Goal: Transaction & Acquisition: Purchase product/service

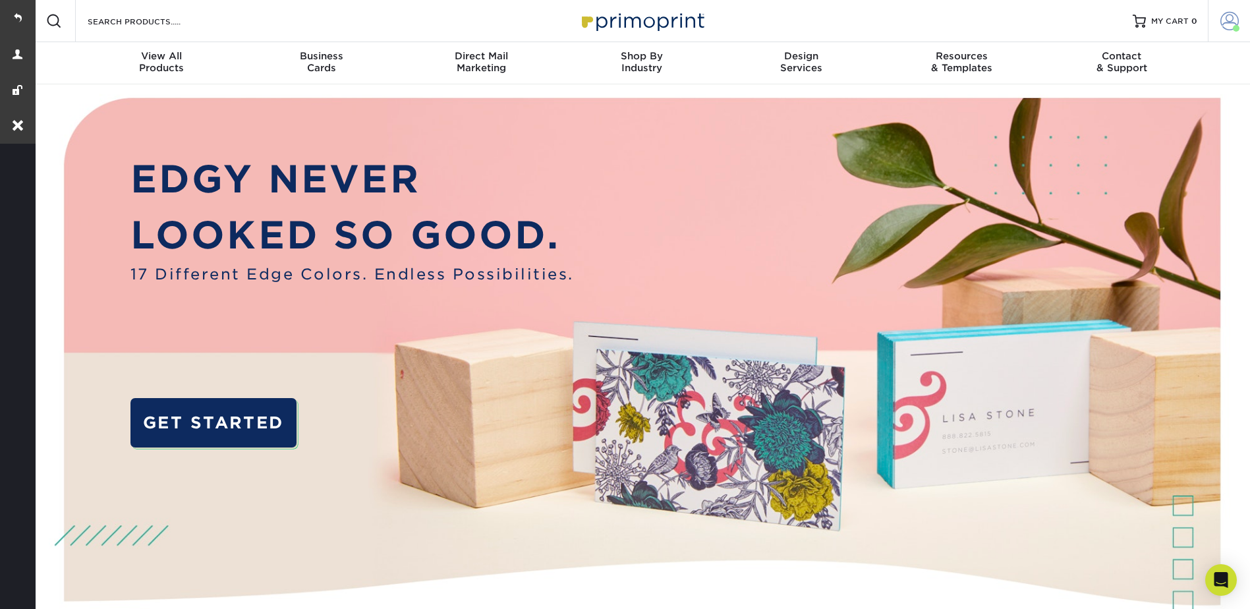
click at [1230, 19] on span at bounding box center [1229, 21] width 18 height 18
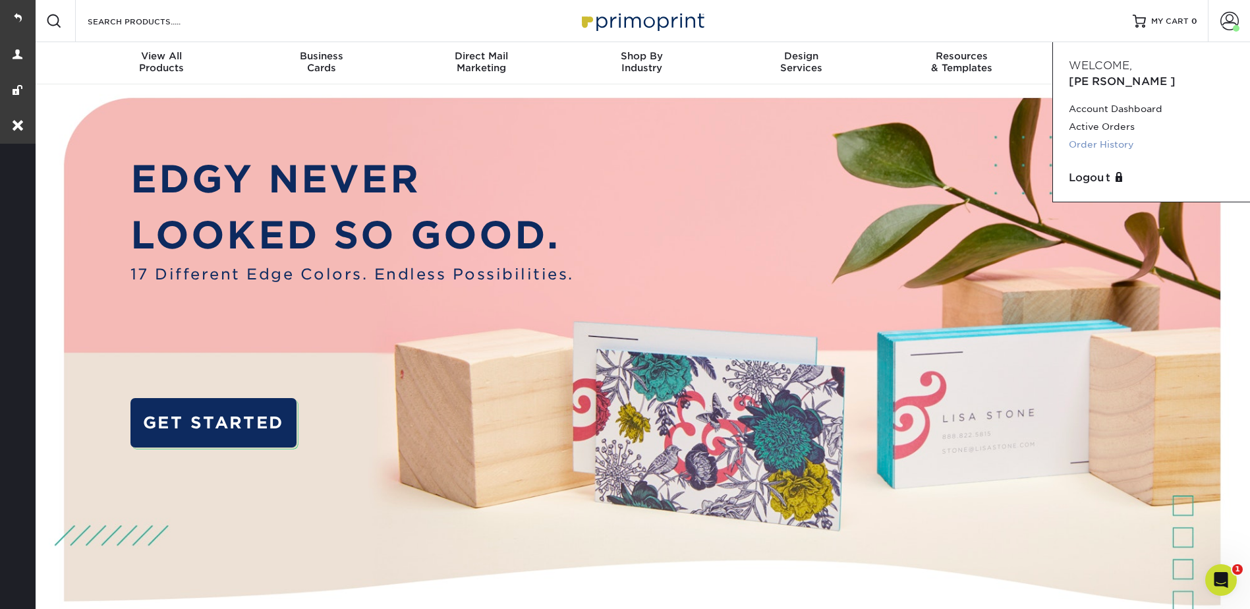
click at [1105, 136] on link "Order History" at bounding box center [1151, 145] width 165 height 18
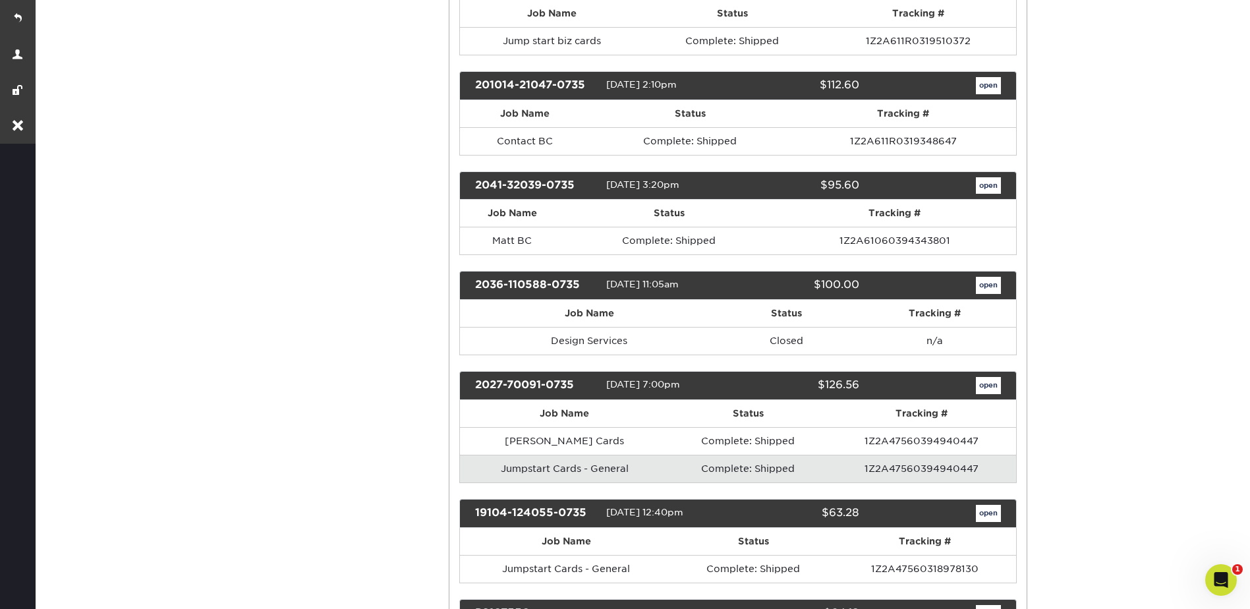
scroll to position [593, 0]
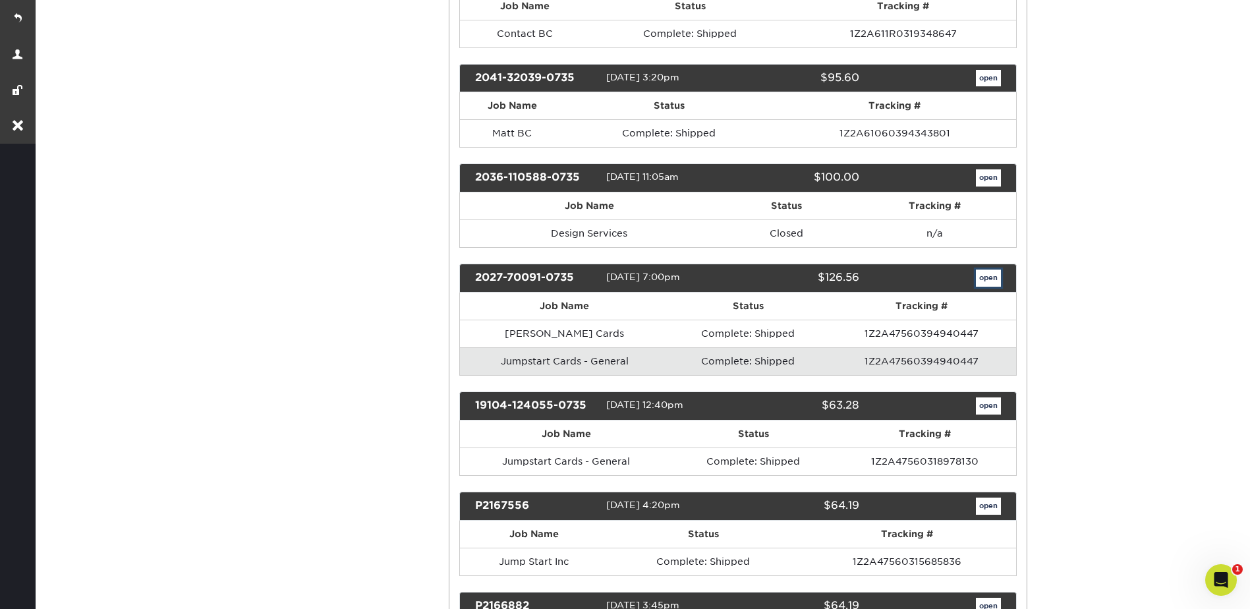
click at [994, 281] on link "open" at bounding box center [988, 277] width 25 height 17
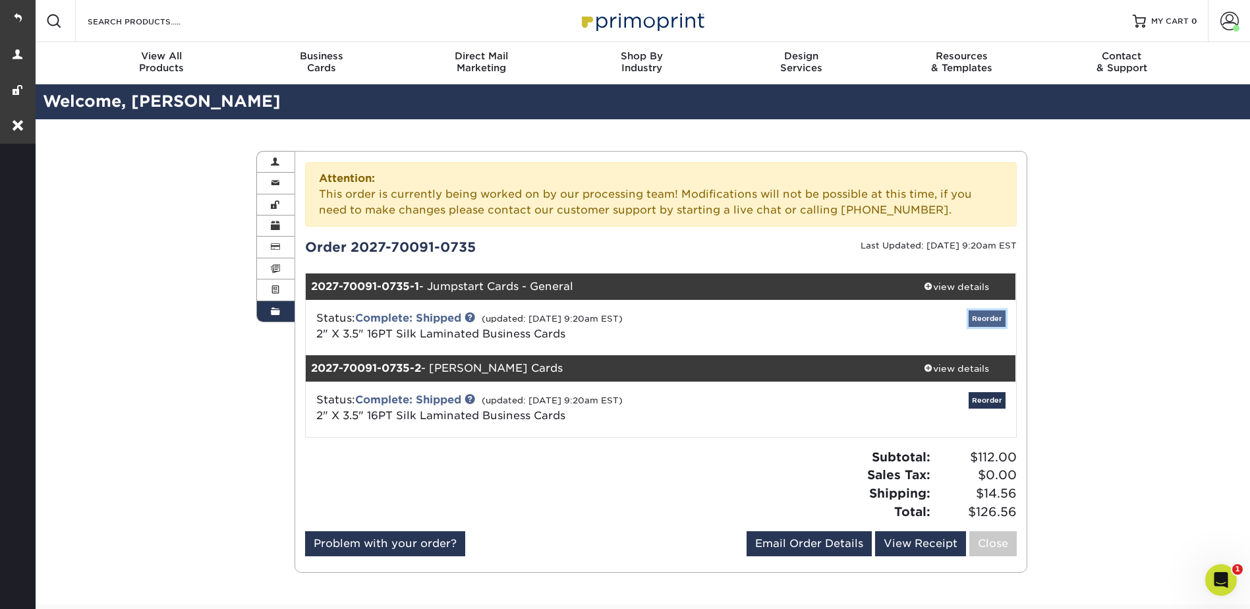
click at [990, 316] on link "Reorder" at bounding box center [987, 318] width 37 height 16
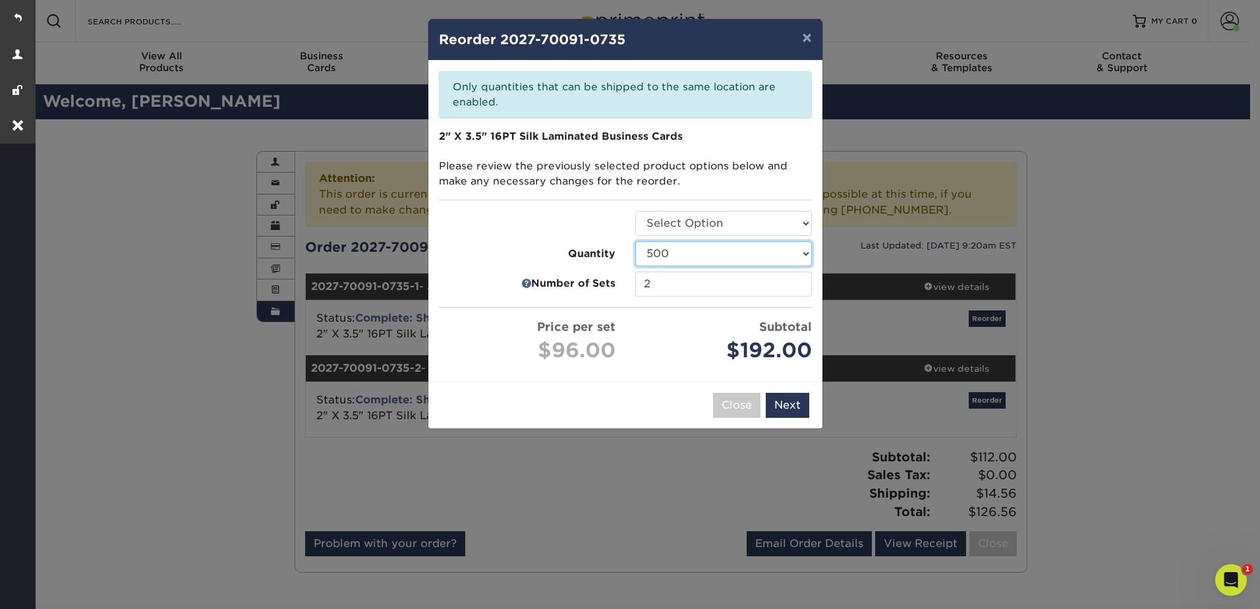
click at [673, 255] on select "25 50 75 100 250 500 1000 2500" at bounding box center [723, 253] width 177 height 25
select select "52e3d710-0e8f-4d4d-8560-7d4d8655be69"
click at [635, 241] on select "25 50 75 100 250 500 1000 2500" at bounding box center [723, 253] width 177 height 25
click at [667, 284] on input "2" at bounding box center [723, 283] width 177 height 25
click at [799, 283] on input "2" at bounding box center [723, 283] width 177 height 25
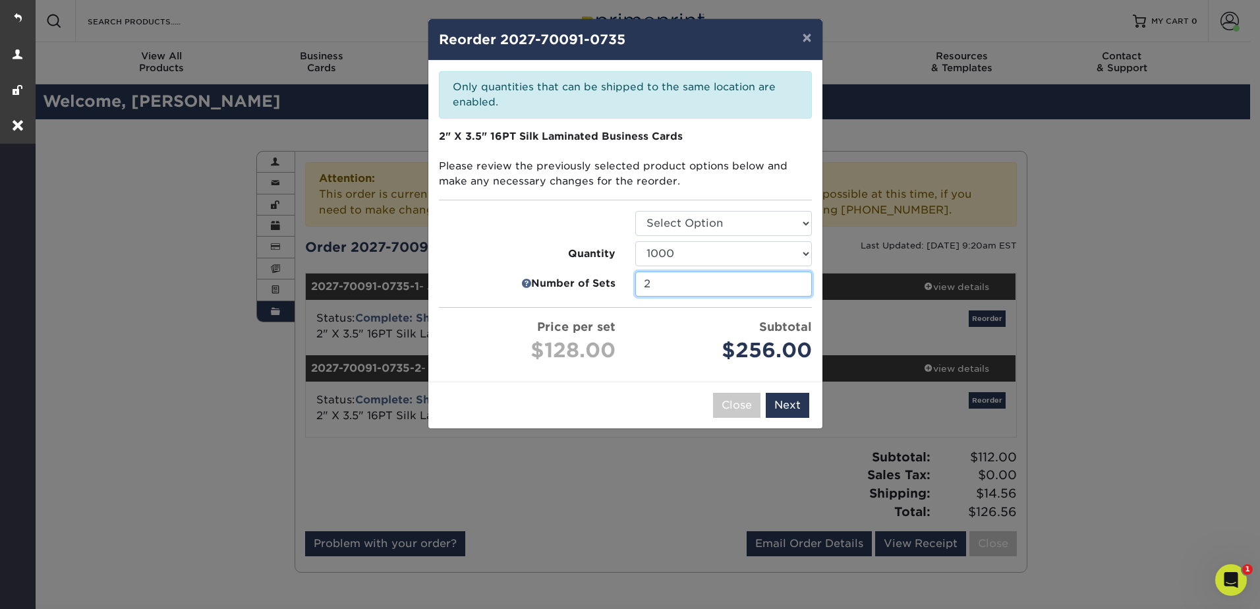
click at [803, 273] on input "2" at bounding box center [723, 283] width 177 height 25
click at [801, 276] on input "2" at bounding box center [723, 283] width 177 height 25
click at [801, 279] on input "2" at bounding box center [723, 283] width 177 height 25
click at [795, 280] on input "2" at bounding box center [723, 283] width 177 height 25
click at [798, 281] on input "2" at bounding box center [723, 283] width 177 height 25
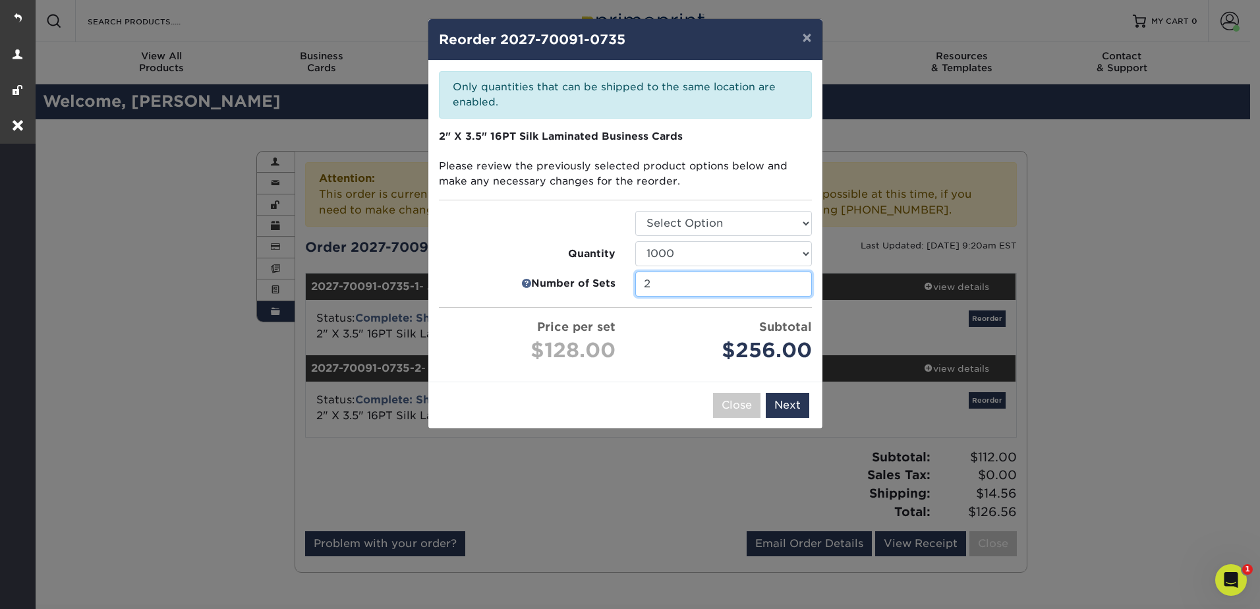
click at [798, 281] on input "2" at bounding box center [723, 283] width 177 height 25
type input "1"
click at [798, 290] on input "1" at bounding box center [723, 283] width 177 height 25
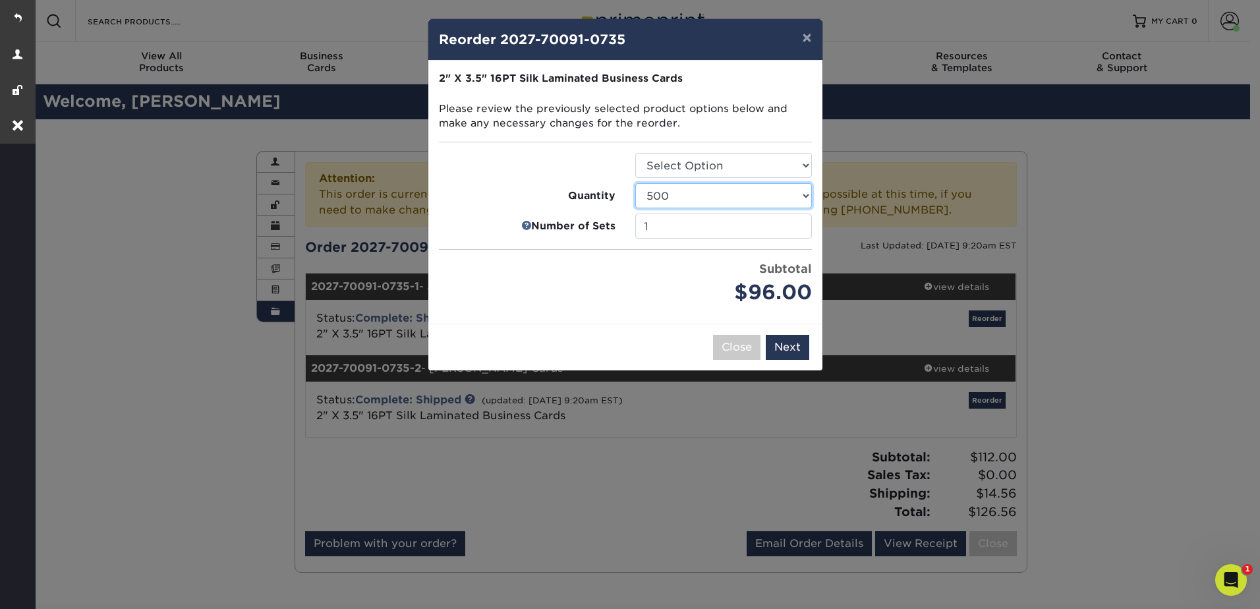
drag, startPoint x: 739, startPoint y: 190, endPoint x: 739, endPoint y: 204, distance: 13.8
click at [739, 190] on select "25 50 75 100 250 500 1000 2500 5000 10000" at bounding box center [723, 195] width 177 height 25
select select "52e3d710-0e8f-4d4d-8560-7d4d8655be69"
click at [635, 183] on select "25 50 75 100 250 500 1000 2500 5000 10000" at bounding box center [723, 195] width 177 height 25
click at [789, 351] on button "Next" at bounding box center [787, 347] width 43 height 25
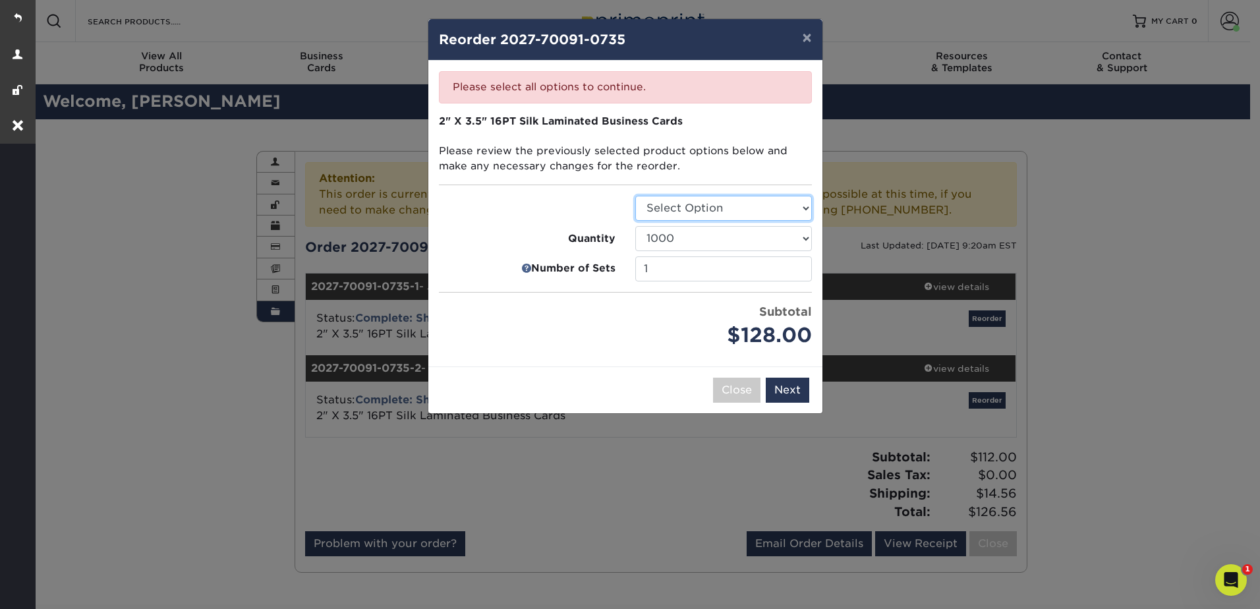
click at [714, 202] on select "Select Option Business Cards" at bounding box center [723, 208] width 177 height 25
select select "3b5148f1-0588-4f88-a218-97bcfdce65c1"
click at [635, 196] on select "Select Option Business Cards" at bounding box center [723, 208] width 177 height 25
drag, startPoint x: 795, startPoint y: 402, endPoint x: 787, endPoint y: 368, distance: 35.3
click at [795, 403] on div "Close Back Next Add to Cart" at bounding box center [625, 389] width 394 height 47
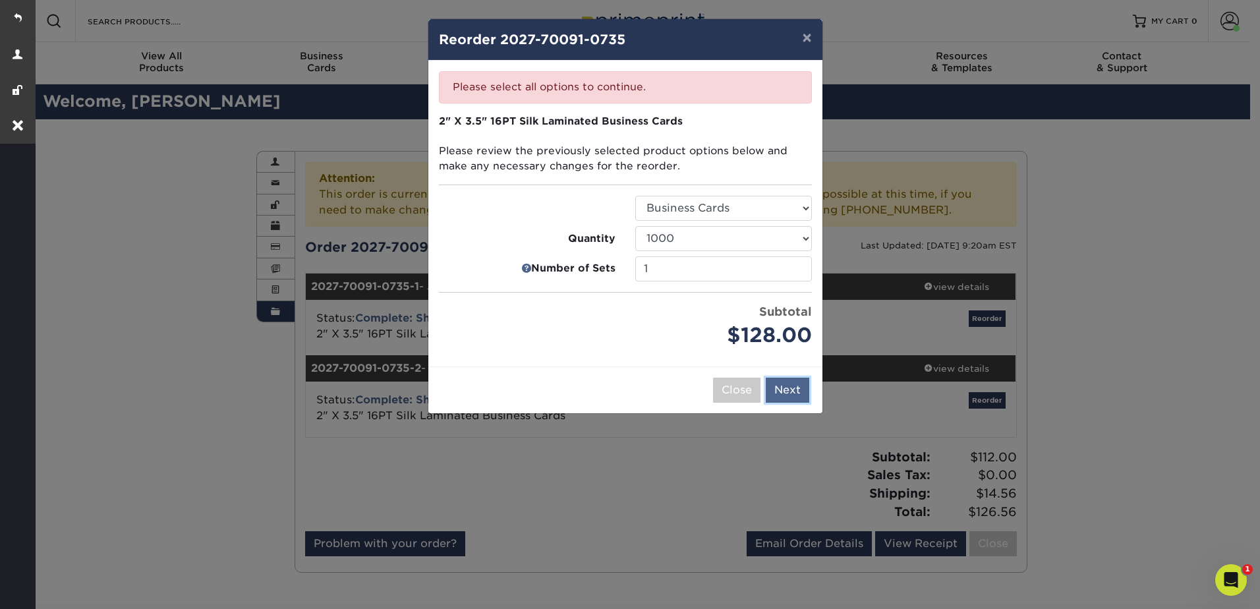
click at [781, 387] on button "Next" at bounding box center [787, 390] width 43 height 25
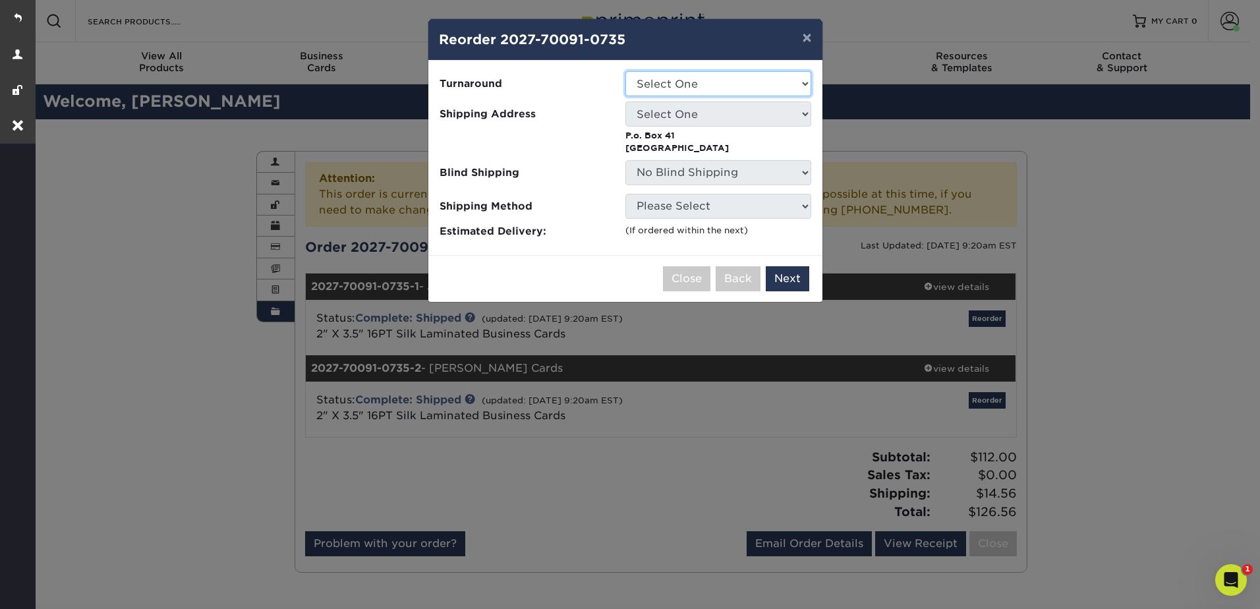
click at [672, 80] on select "Select One 2-4 Business Days" at bounding box center [718, 83] width 186 height 25
select select "cb0105d6-89c4-49d0-a7da-6075946ad4a6"
click at [625, 71] on select "Select One 2-4 Business Days" at bounding box center [718, 83] width 186 height 25
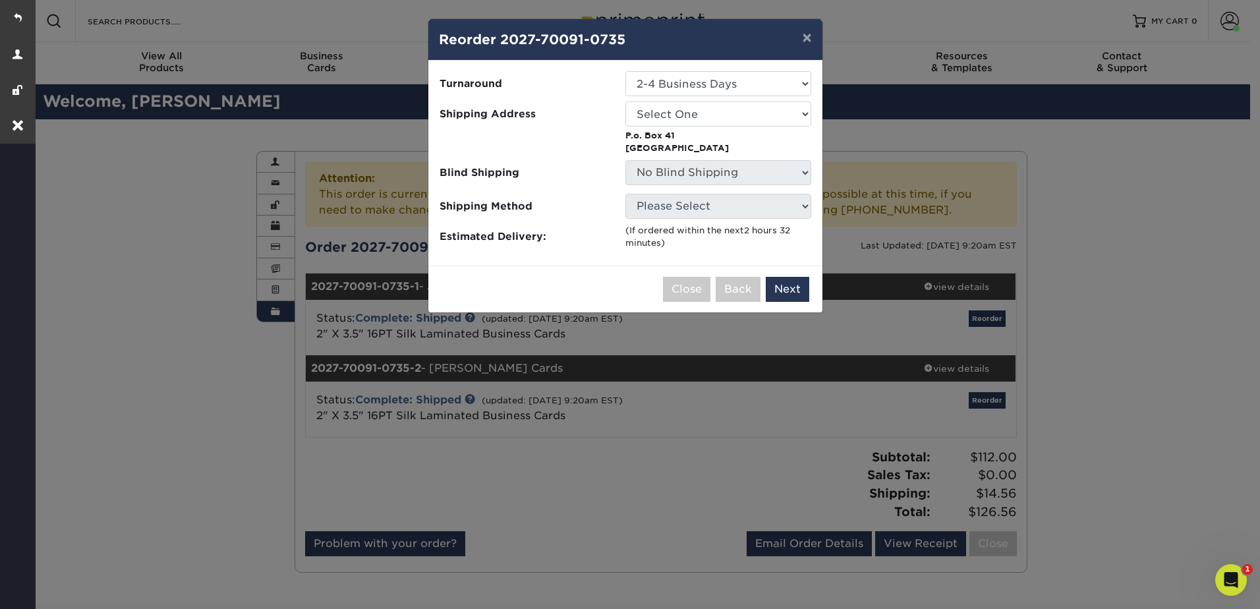
click at [675, 101] on ul "Turnaround Select One 2-4 Business Days Shipping Address Select One BUSINESS CC…" at bounding box center [625, 160] width 373 height 179
click at [676, 113] on select "Select One BUSINESS CC AMEX Jump Start Office Jumpstart Office The office The O…" at bounding box center [718, 113] width 186 height 25
select select "184529"
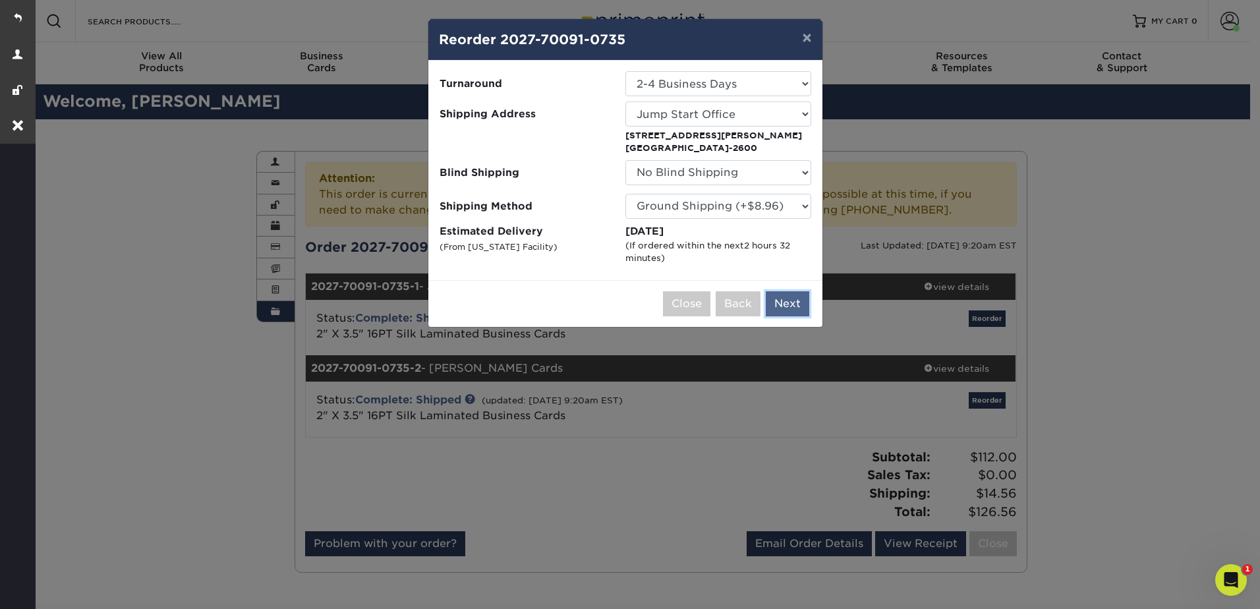
click at [788, 306] on button "Next" at bounding box center [787, 303] width 43 height 25
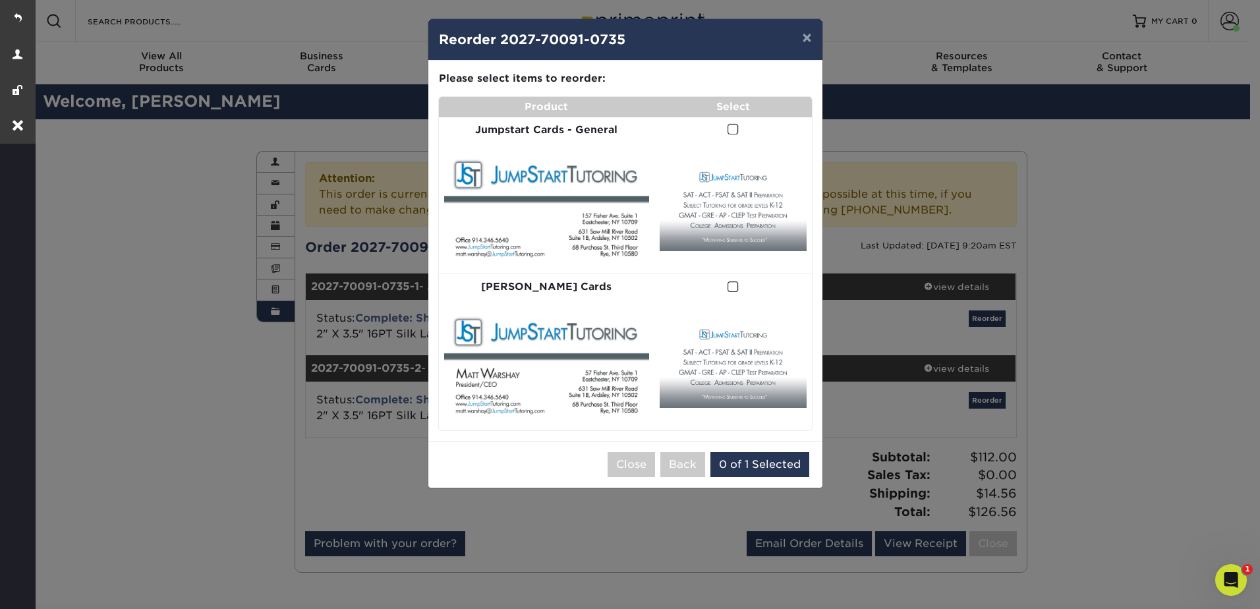
click at [727, 127] on span at bounding box center [732, 129] width 11 height 13
click at [0, 0] on input "checkbox" at bounding box center [0, 0] width 0 height 0
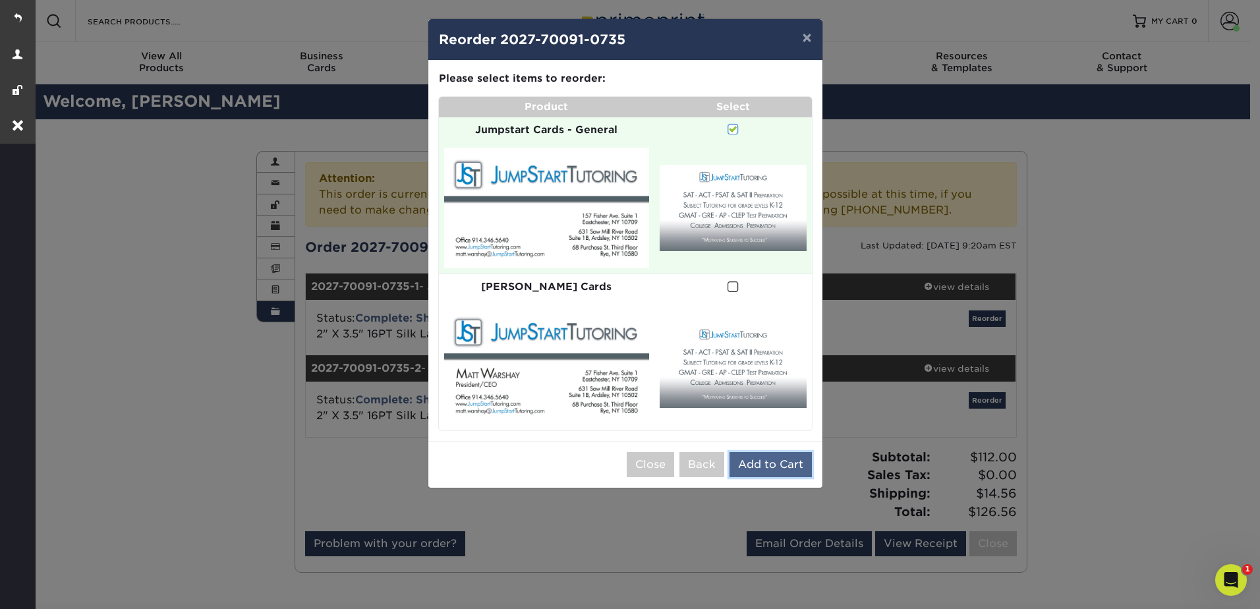
click at [780, 452] on button "Add to Cart" at bounding box center [770, 464] width 82 height 25
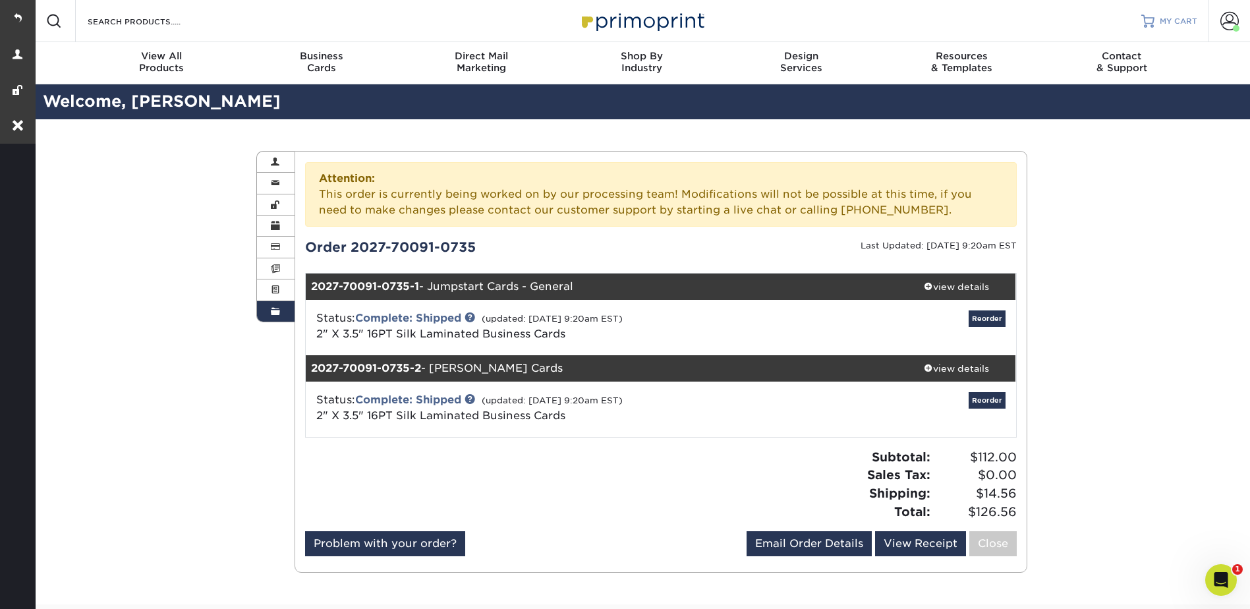
click at [1170, 8] on link "MY CART" at bounding box center [1169, 21] width 56 height 42
click at [1172, 22] on span "MY CART" at bounding box center [1179, 21] width 38 height 11
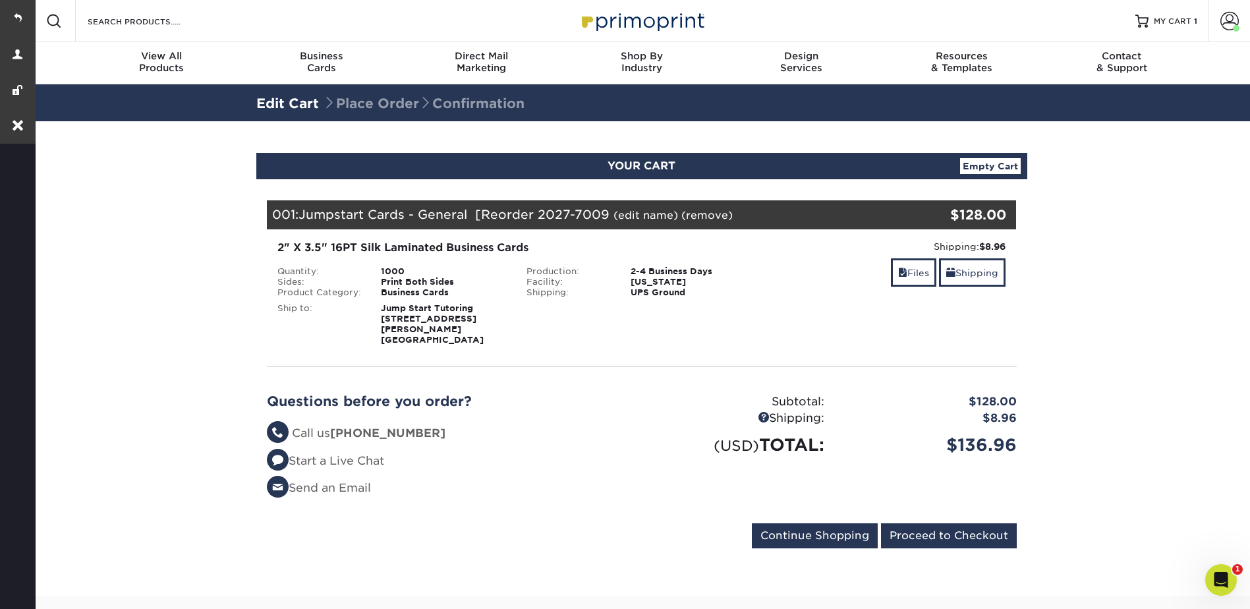
click at [652, 210] on link "(edit name)" at bounding box center [645, 215] width 65 height 13
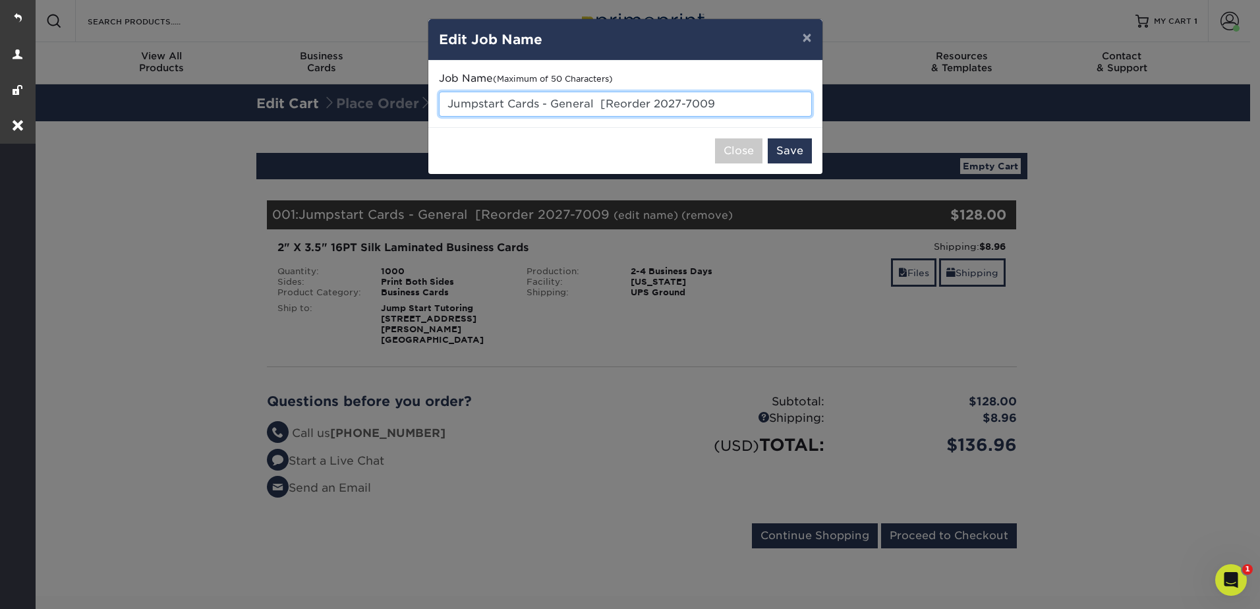
drag, startPoint x: 725, startPoint y: 101, endPoint x: 599, endPoint y: 107, distance: 126.0
click at [599, 107] on input "Jumpstart Cards - General [Reorder 2027-7009" at bounding box center [625, 104] width 373 height 25
type input "Jumpstart Cards - General Typesetting"
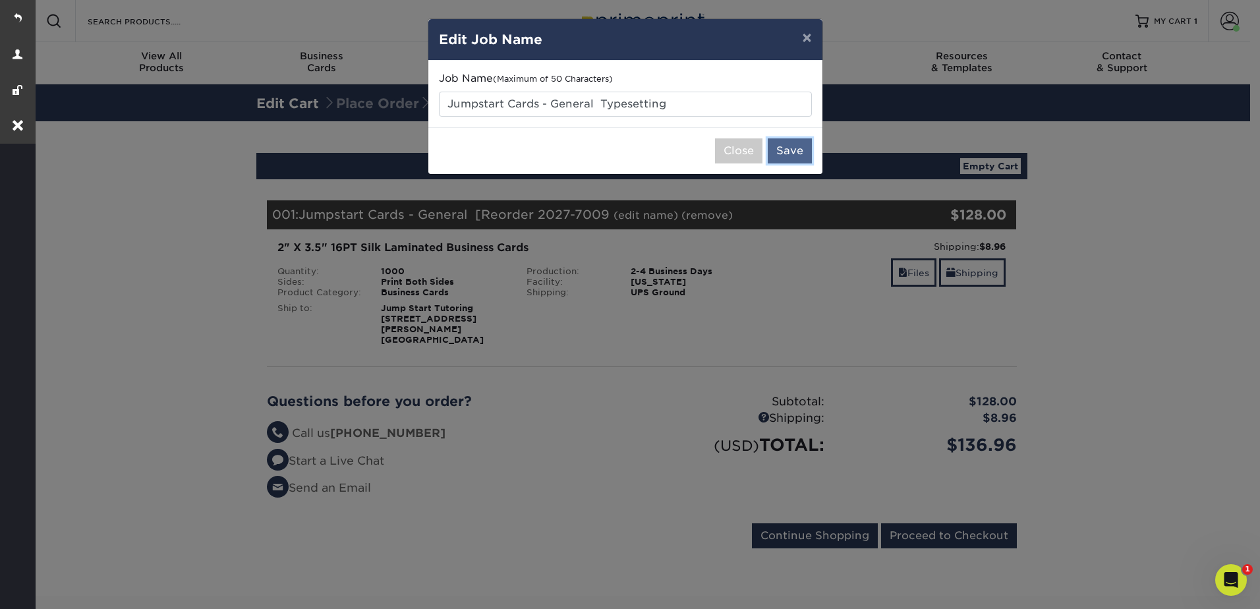
click at [791, 151] on button "Save" at bounding box center [790, 150] width 44 height 25
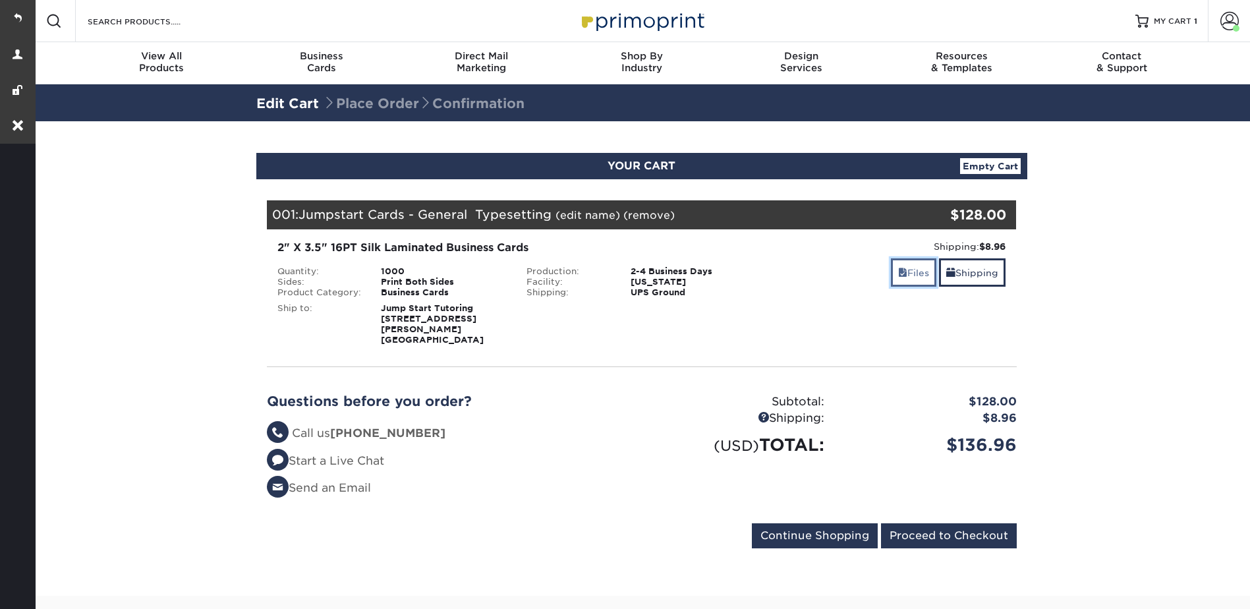
click at [917, 272] on link "Files" at bounding box center [913, 272] width 45 height 28
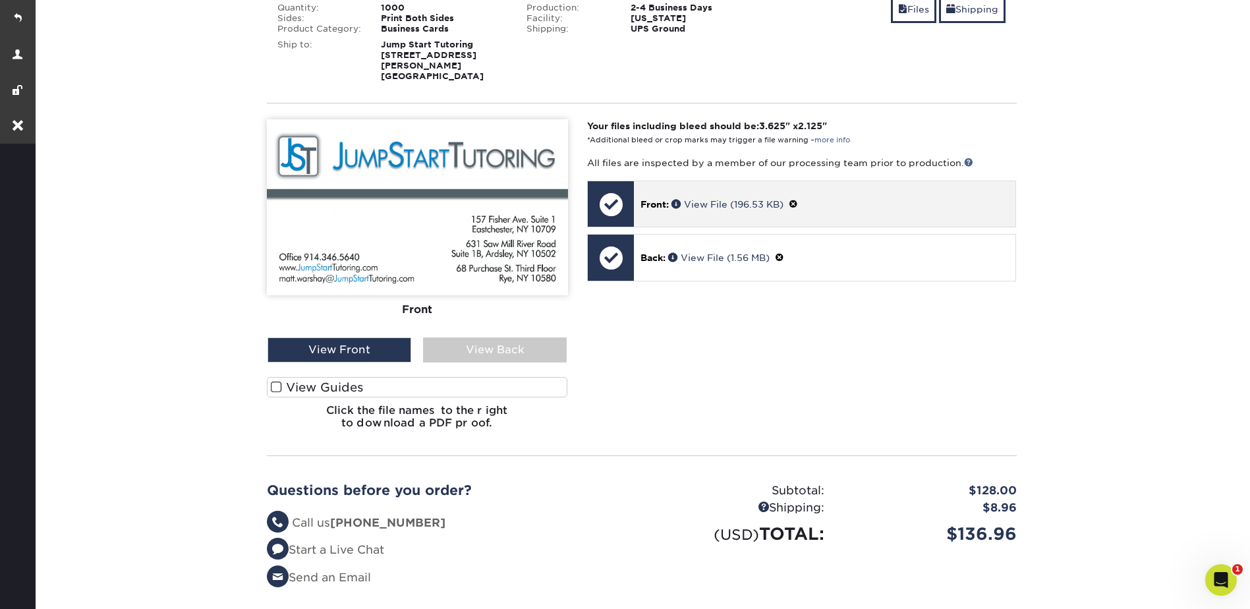
click at [795, 199] on span at bounding box center [793, 204] width 9 height 11
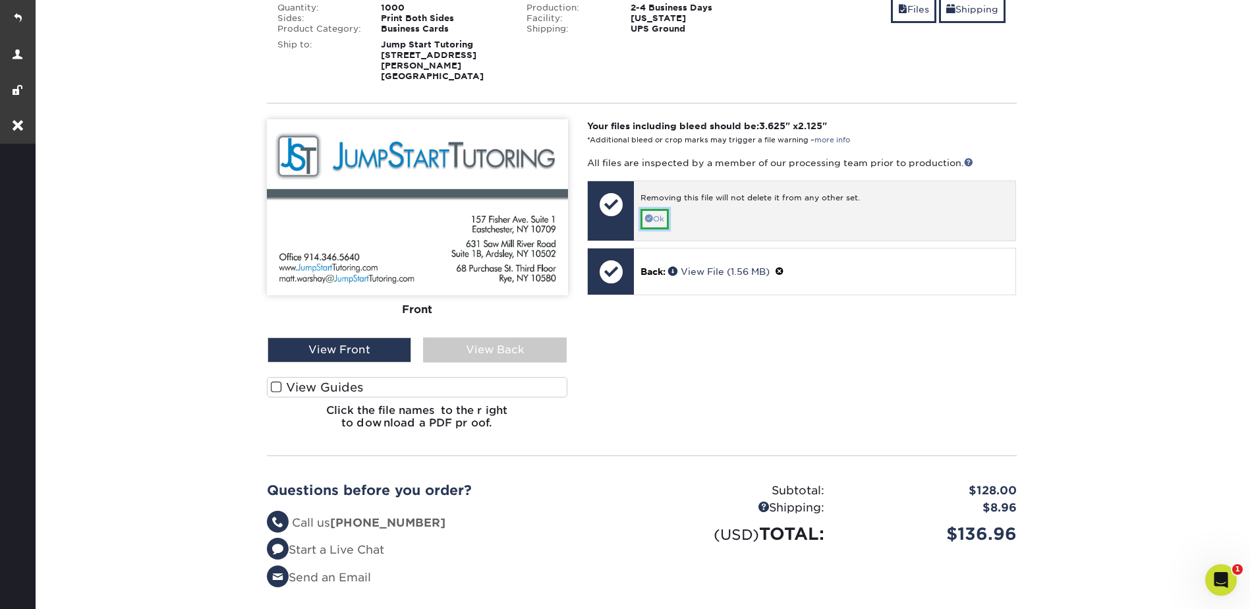
click at [662, 210] on link "Ok" at bounding box center [654, 219] width 28 height 20
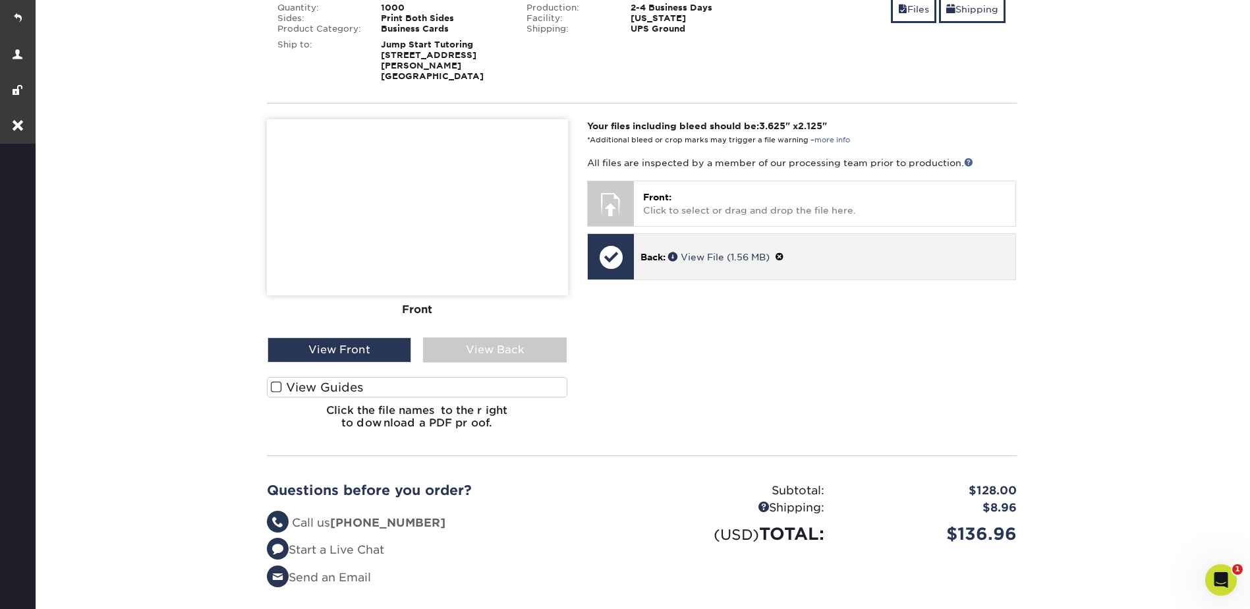
click at [783, 252] on span at bounding box center [779, 257] width 9 height 11
click at [639, 256] on div "Removing this file will not delete it from any other set. Ok" at bounding box center [825, 264] width 382 height 60
click at [658, 265] on link "Ok" at bounding box center [654, 272] width 28 height 20
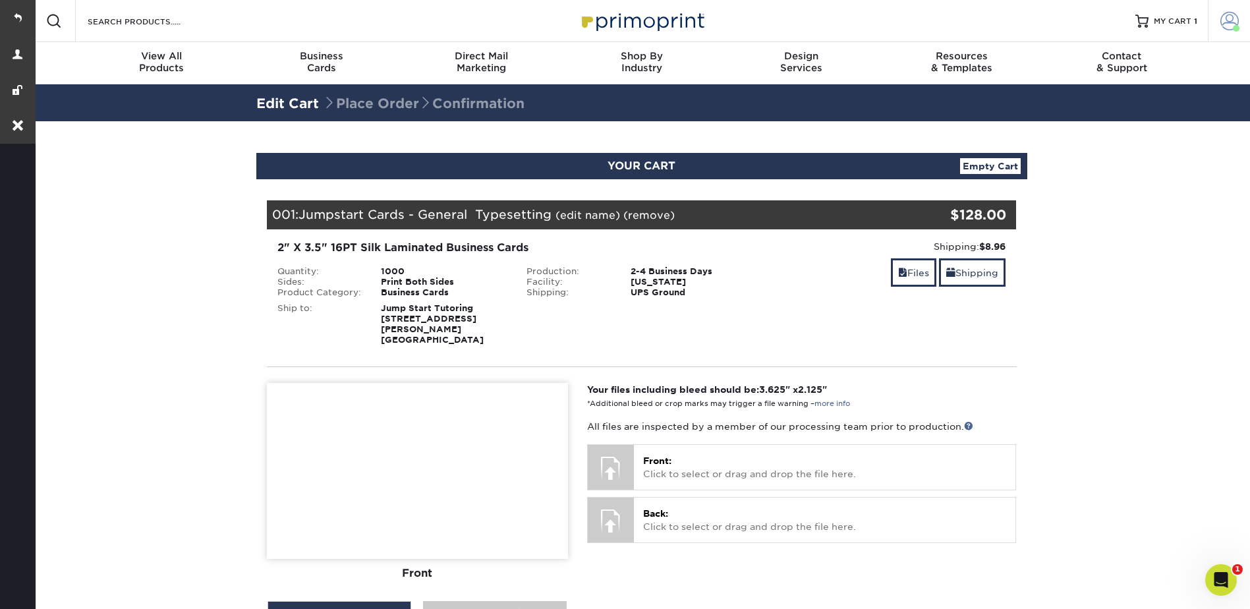
click at [1235, 13] on span at bounding box center [1229, 21] width 18 height 18
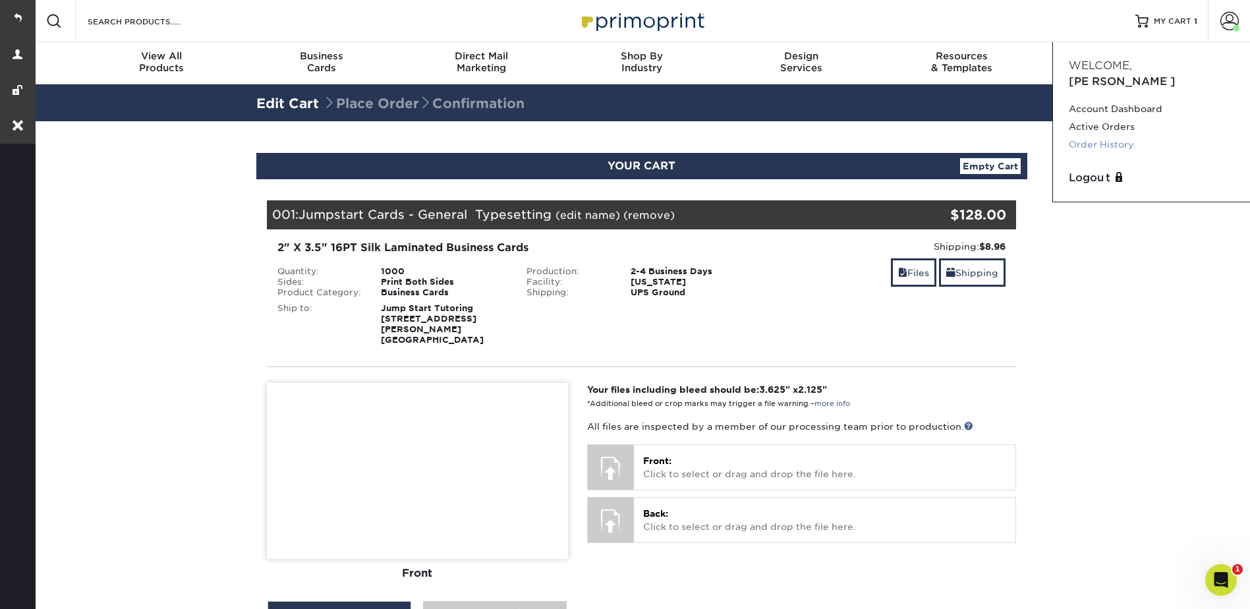
click at [1092, 136] on link "Order History" at bounding box center [1151, 145] width 165 height 18
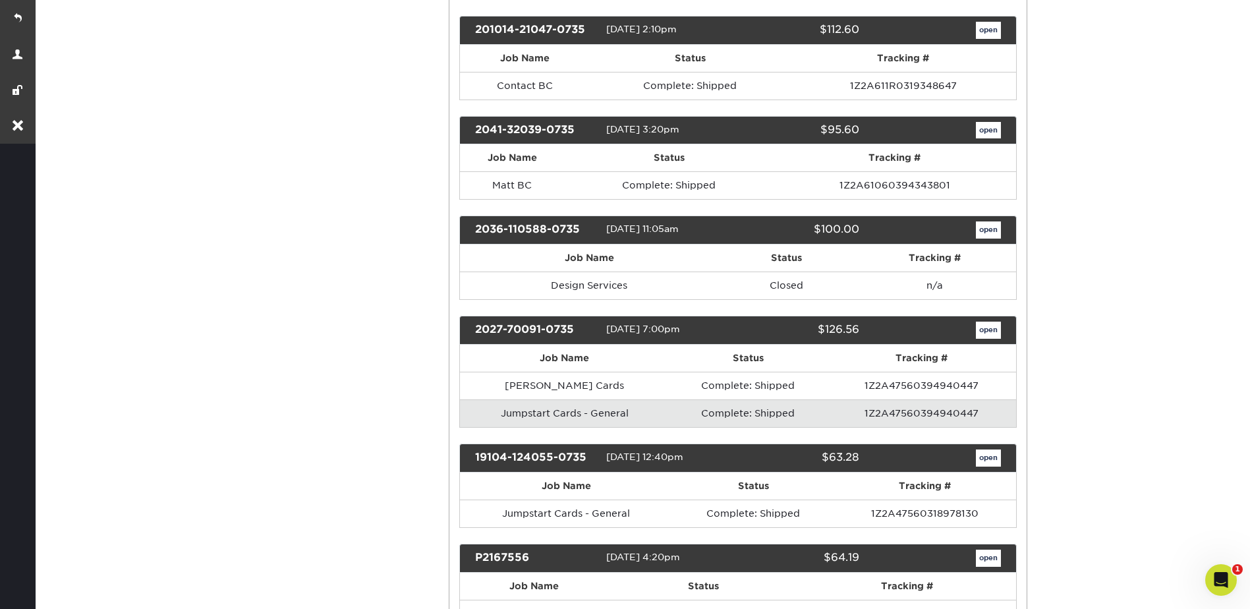
scroll to position [593, 0]
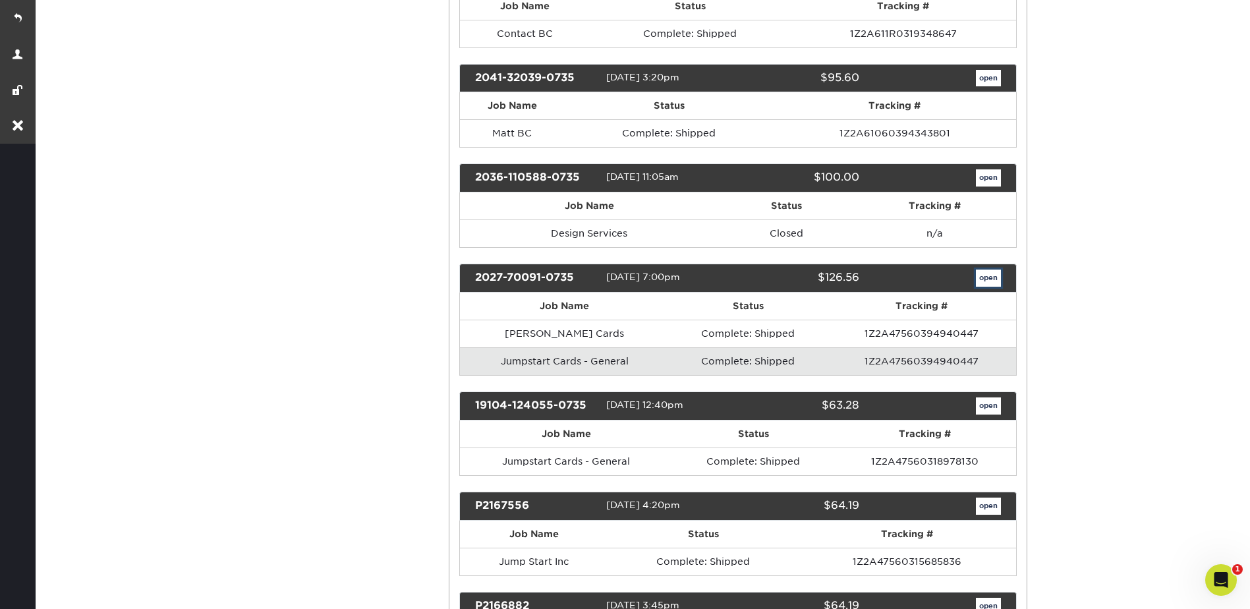
click at [998, 276] on link "open" at bounding box center [988, 277] width 25 height 17
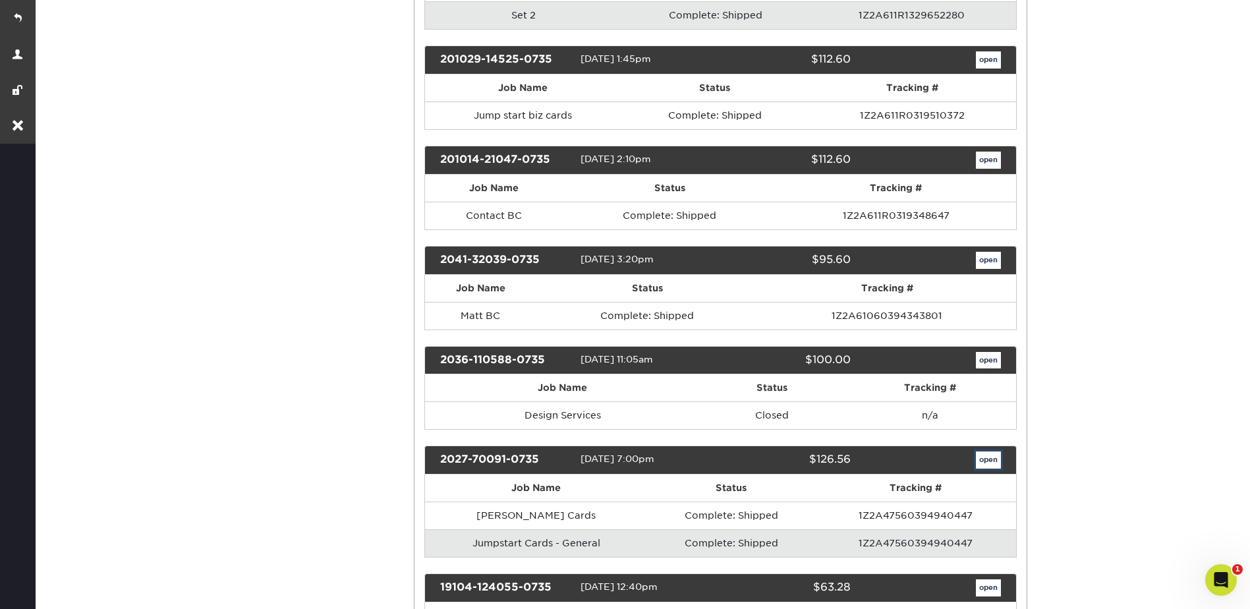
scroll to position [0, 0]
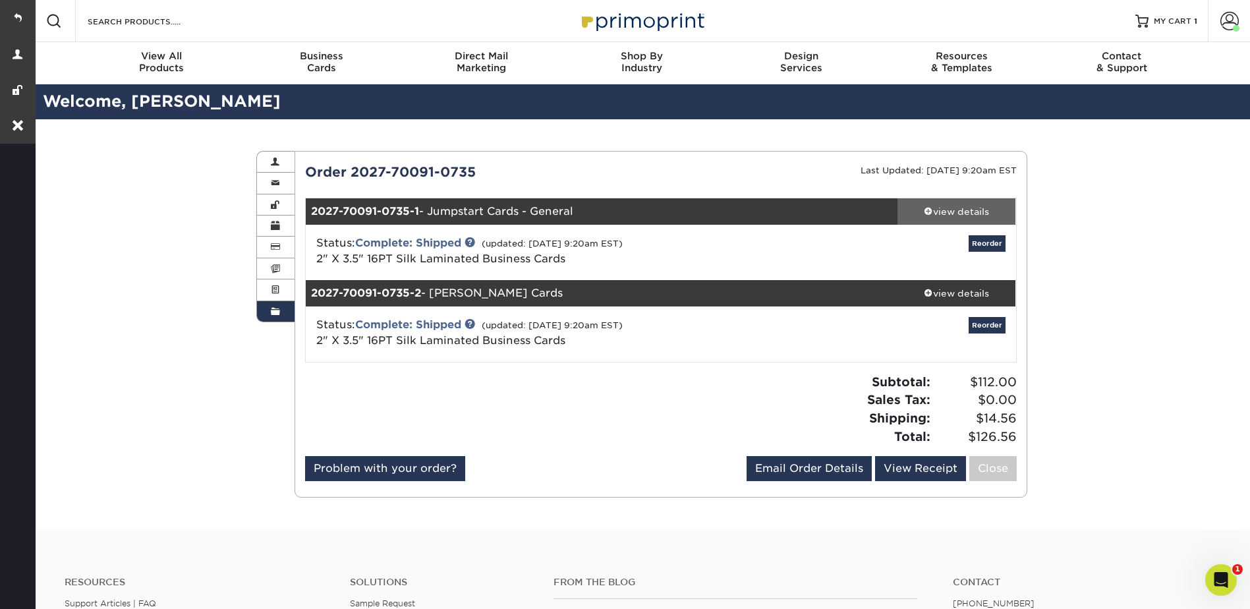
click at [940, 219] on div "Attention: This order is currently being worked on by our processing team! Modi…" at bounding box center [661, 324] width 712 height 324
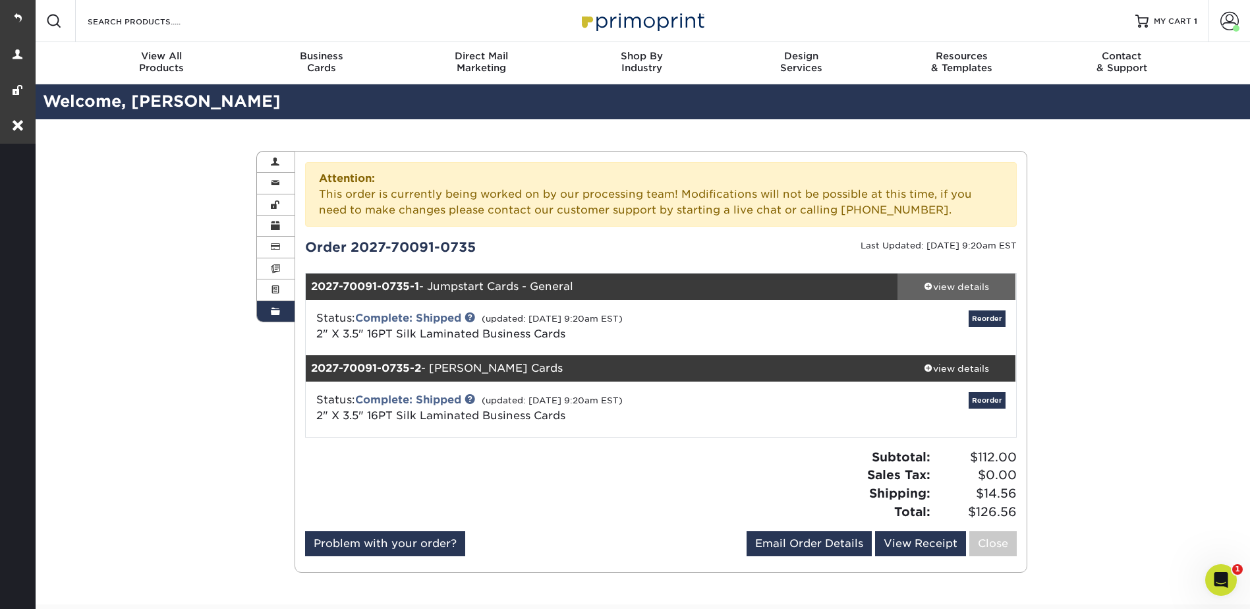
click at [948, 279] on link "view details" at bounding box center [956, 286] width 119 height 26
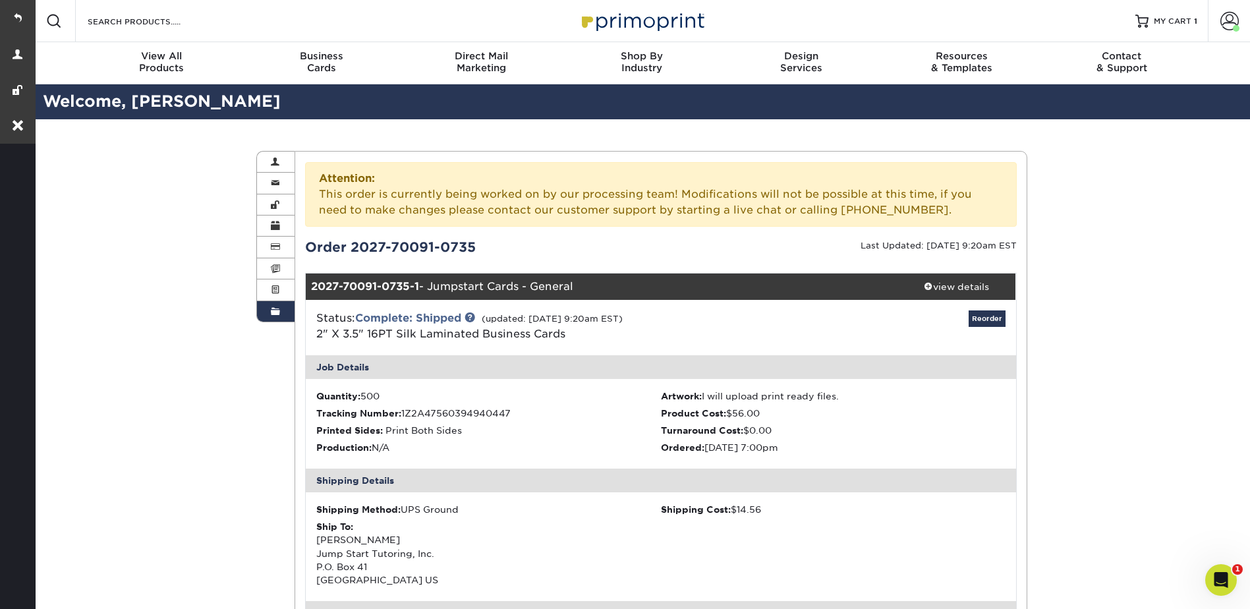
click at [1224, 18] on span at bounding box center [1229, 21] width 18 height 18
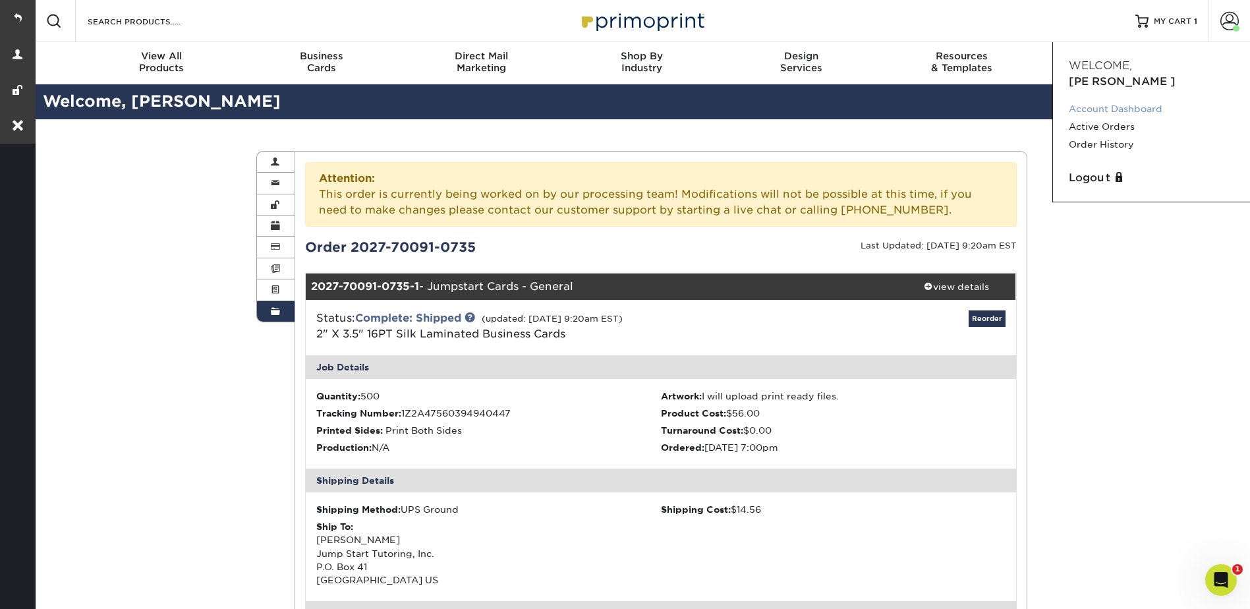
click at [1104, 100] on link "Account Dashboard" at bounding box center [1151, 109] width 165 height 18
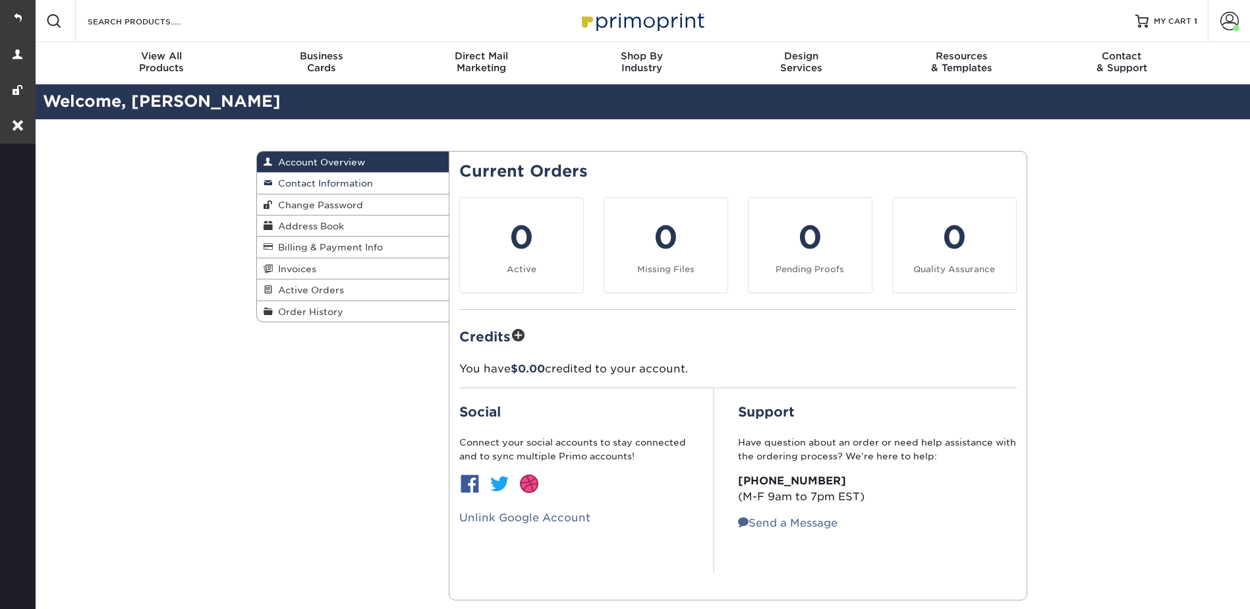
click at [309, 180] on span "Contact Information" at bounding box center [323, 183] width 100 height 11
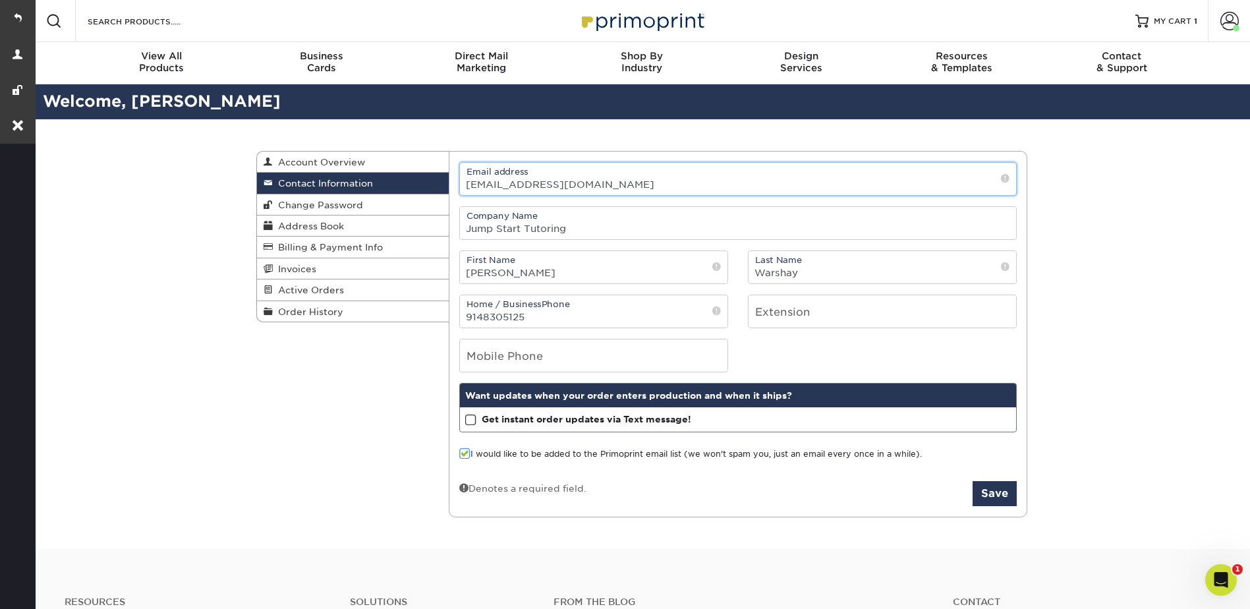
drag, startPoint x: 553, startPoint y: 184, endPoint x: 373, endPoint y: 26, distance: 239.9
click at [468, 187] on input "[EMAIL_ADDRESS][DOMAIN_NAME]" at bounding box center [738, 179] width 556 height 32
drag, startPoint x: 164, startPoint y: 224, endPoint x: 167, endPoint y: 210, distance: 14.9
click at [164, 224] on div "Contact Information Account Overview Contact Information Change Password Addres…" at bounding box center [641, 334] width 1217 height 430
